Goal: Check status: Check status

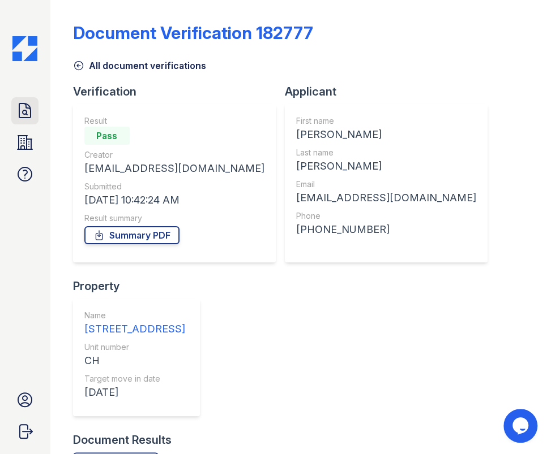
click at [30, 111] on icon at bounding box center [24, 111] width 11 height 14
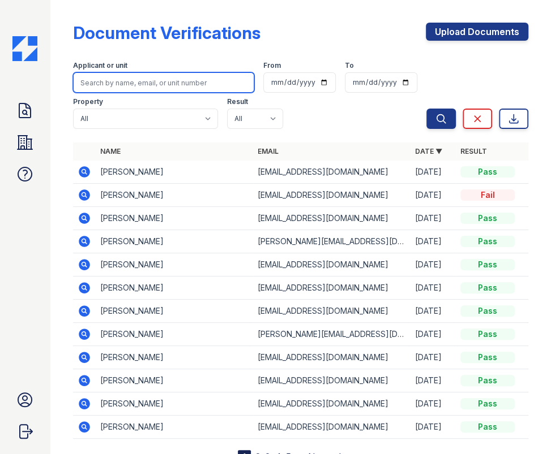
click at [136, 85] on input "search" at bounding box center [164, 82] width 182 height 20
paste input "Michelle Rodriguez"
type input "Michelle Rodriguez"
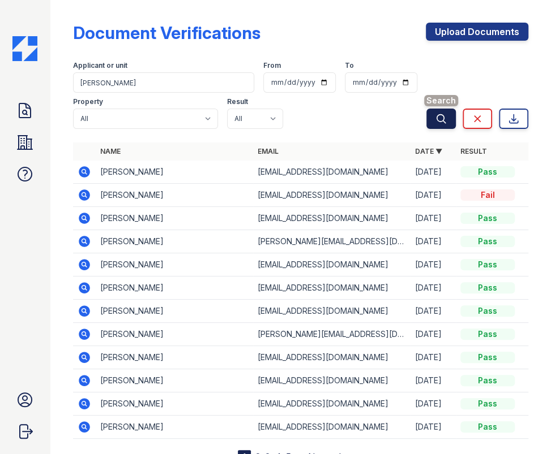
click at [435, 123] on icon "submit" at bounding box center [440, 118] width 11 height 11
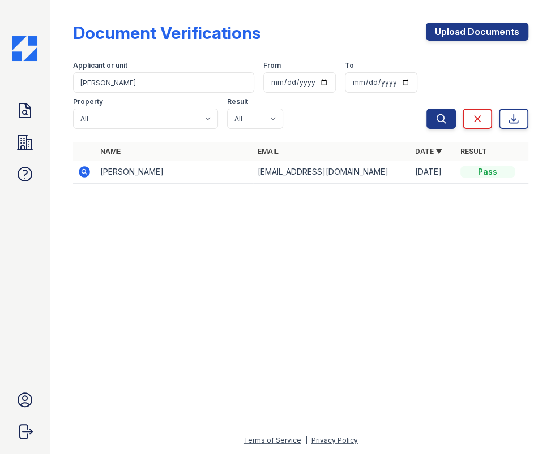
click at [83, 170] on icon at bounding box center [85, 172] width 14 height 14
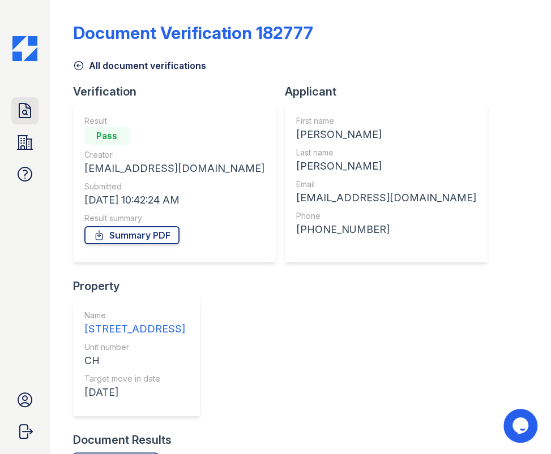
drag, startPoint x: 19, startPoint y: 109, endPoint x: 26, endPoint y: 106, distance: 7.2
click at [19, 109] on icon at bounding box center [24, 111] width 11 height 14
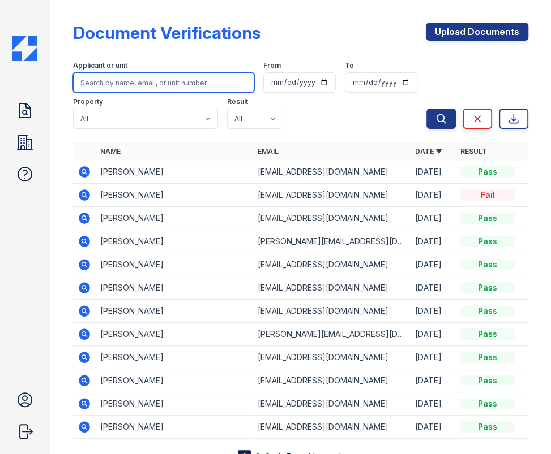
click at [141, 82] on input "search" at bounding box center [164, 82] width 182 height 20
paste input "[PERSON_NAME]"
type input "[PERSON_NAME]"
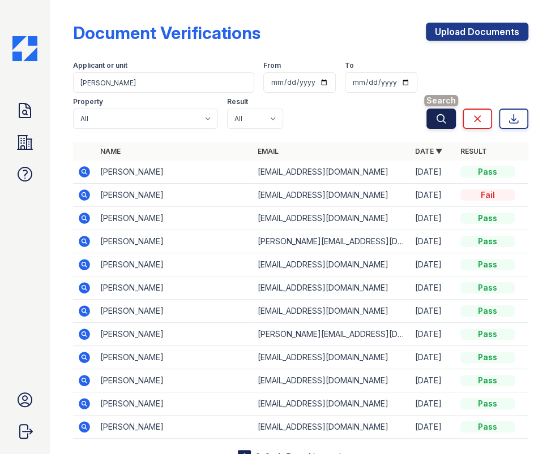
click at [443, 122] on button "Search" at bounding box center [440, 119] width 29 height 20
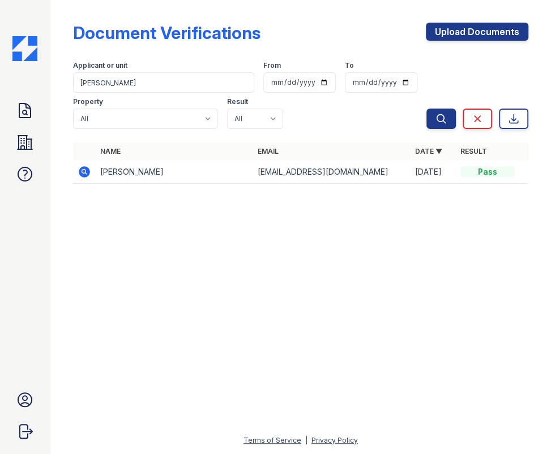
drag, startPoint x: 85, startPoint y: 174, endPoint x: 88, endPoint y: 169, distance: 6.1
click at [85, 174] on icon at bounding box center [85, 172] width 14 height 14
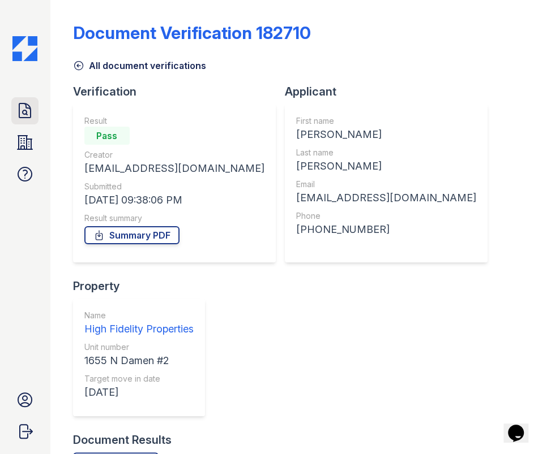
click at [25, 110] on icon at bounding box center [24, 111] width 11 height 14
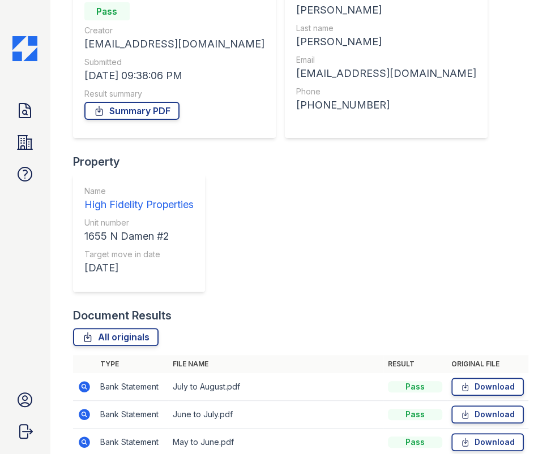
scroll to position [176, 0]
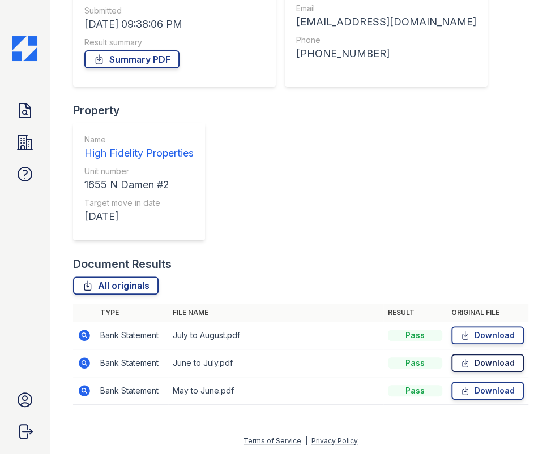
click at [460, 365] on icon at bounding box center [465, 363] width 10 height 11
click at [460, 334] on icon at bounding box center [465, 335] width 10 height 11
click at [10, 111] on div "Doc Verifications Properties FAQ Jessica West High Fidelity Property Management…" at bounding box center [25, 227] width 50 height 454
click at [21, 109] on icon at bounding box center [25, 111] width 18 height 18
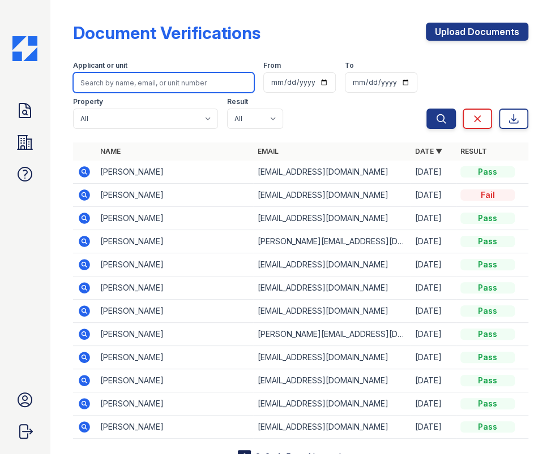
click at [172, 86] on input "search" at bounding box center [164, 82] width 182 height 20
click at [217, 84] on input "search" at bounding box center [164, 82] width 182 height 20
paste input "Lisa Wenzlick"
type input "Lisa Wenzlick"
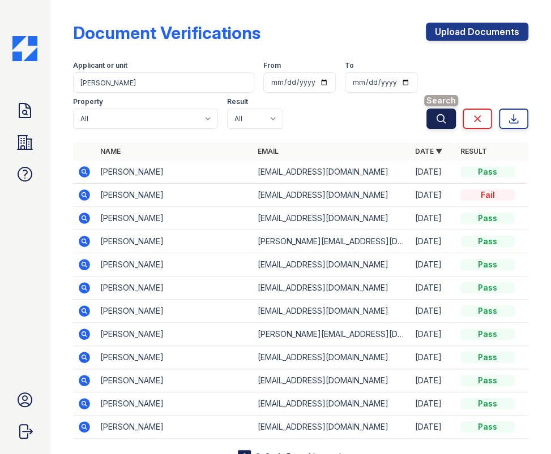
click at [426, 121] on button "Search" at bounding box center [440, 119] width 29 height 20
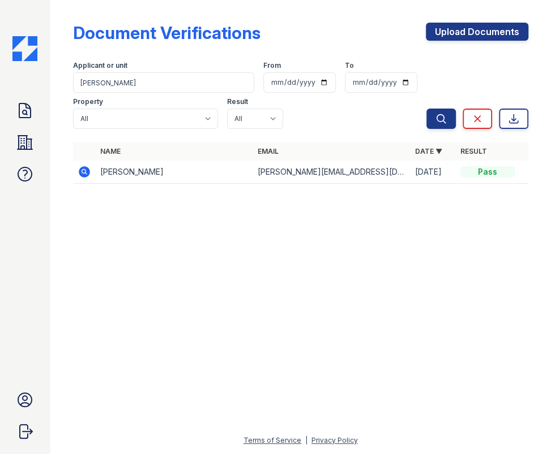
click at [82, 170] on icon at bounding box center [85, 172] width 14 height 14
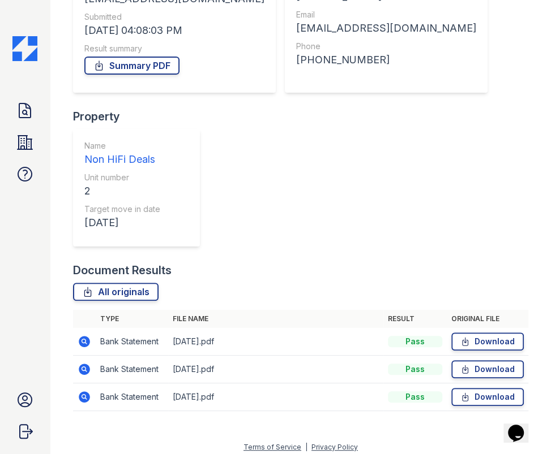
scroll to position [176, 0]
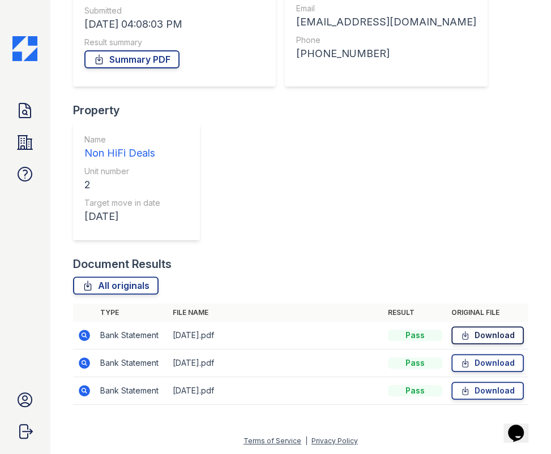
click at [460, 332] on icon at bounding box center [465, 335] width 10 height 11
click at [460, 366] on icon at bounding box center [465, 363] width 10 height 11
drag, startPoint x: 457, startPoint y: 391, endPoint x: 444, endPoint y: 391, distance: 12.5
click at [462, 391] on icon at bounding box center [465, 391] width 6 height 8
click at [23, 106] on icon at bounding box center [25, 111] width 18 height 18
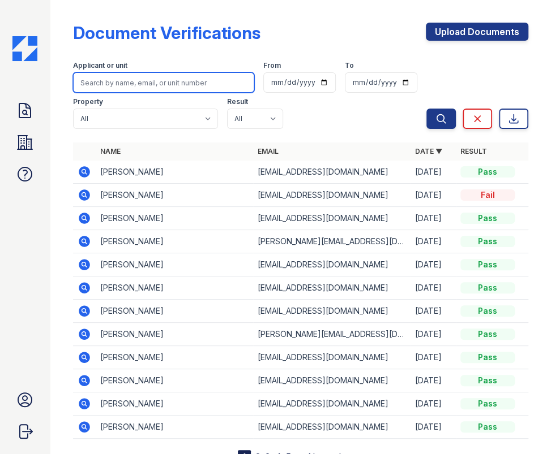
paste input "Lars Brattberg"
drag, startPoint x: 156, startPoint y: 80, endPoint x: 266, endPoint y: 106, distance: 112.8
click at [156, 80] on input "Lars Brattberg" at bounding box center [164, 82] width 182 height 20
type input "Lars Brattberg"
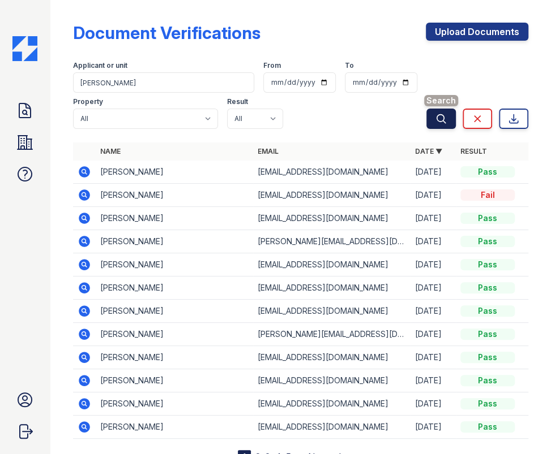
click at [435, 119] on icon "submit" at bounding box center [440, 118] width 11 height 11
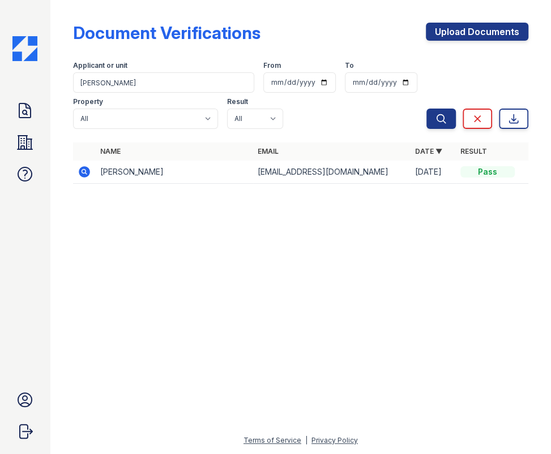
drag, startPoint x: 79, startPoint y: 173, endPoint x: 81, endPoint y: 158, distance: 14.3
click at [80, 173] on icon at bounding box center [84, 171] width 11 height 11
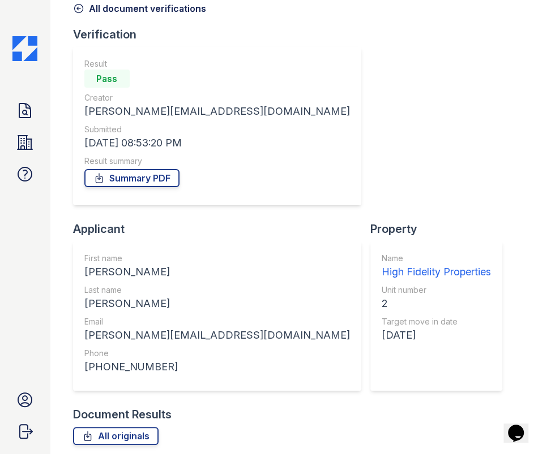
scroll to position [78, 0]
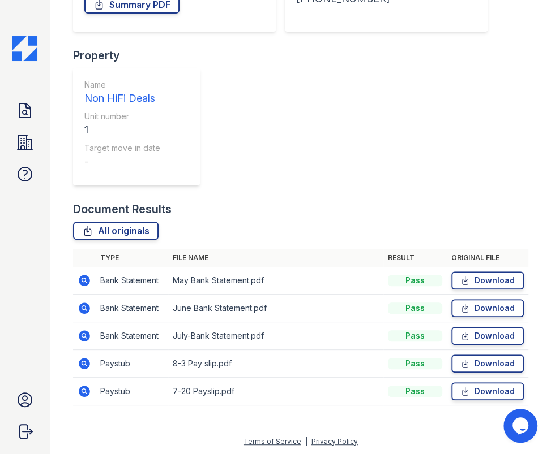
scroll to position [231, 0]
click at [460, 390] on icon at bounding box center [465, 390] width 10 height 11
click at [460, 363] on icon at bounding box center [465, 363] width 10 height 11
click at [460, 278] on icon at bounding box center [465, 280] width 10 height 11
click at [460, 307] on icon at bounding box center [465, 307] width 10 height 11
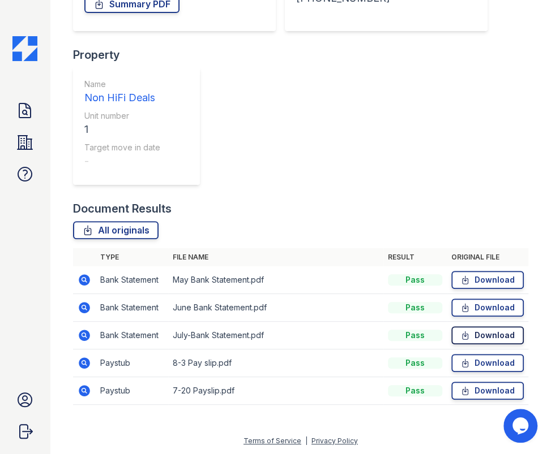
click at [460, 333] on icon at bounding box center [465, 335] width 10 height 11
